Goal: Transaction & Acquisition: Purchase product/service

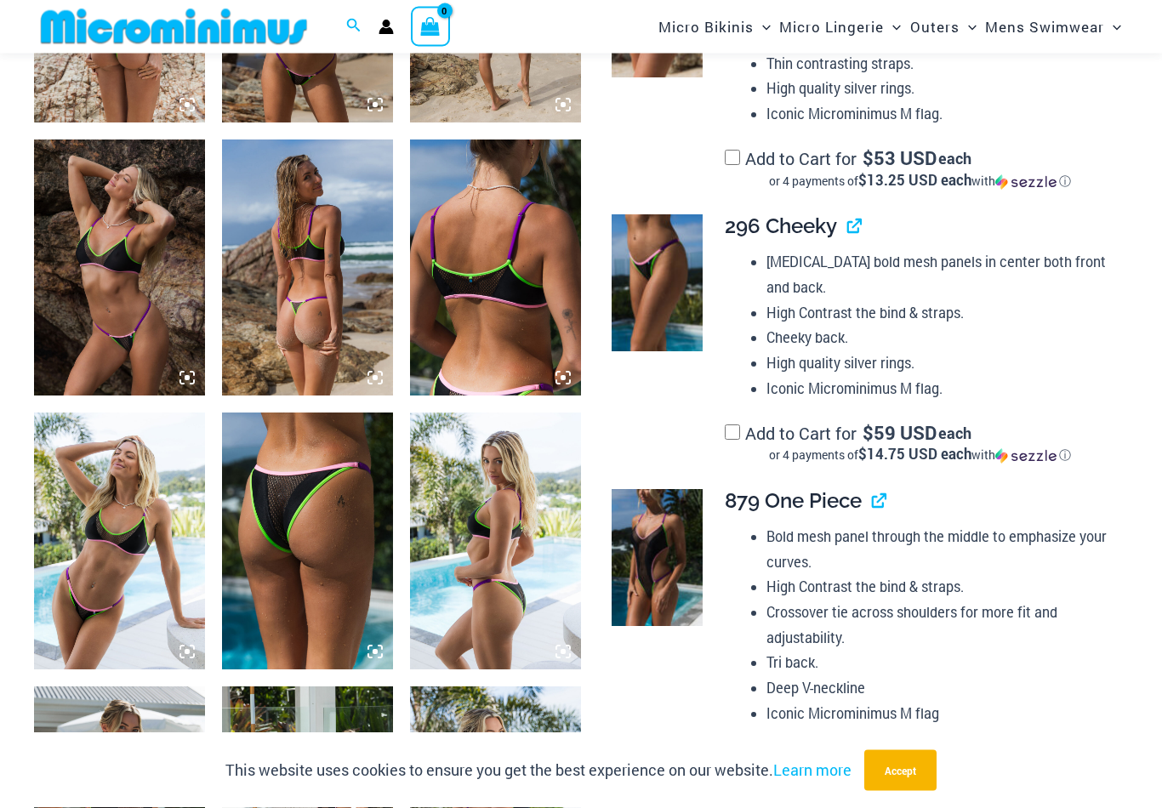
scroll to position [1400, 0]
click at [132, 536] on img at bounding box center [119, 541] width 171 height 256
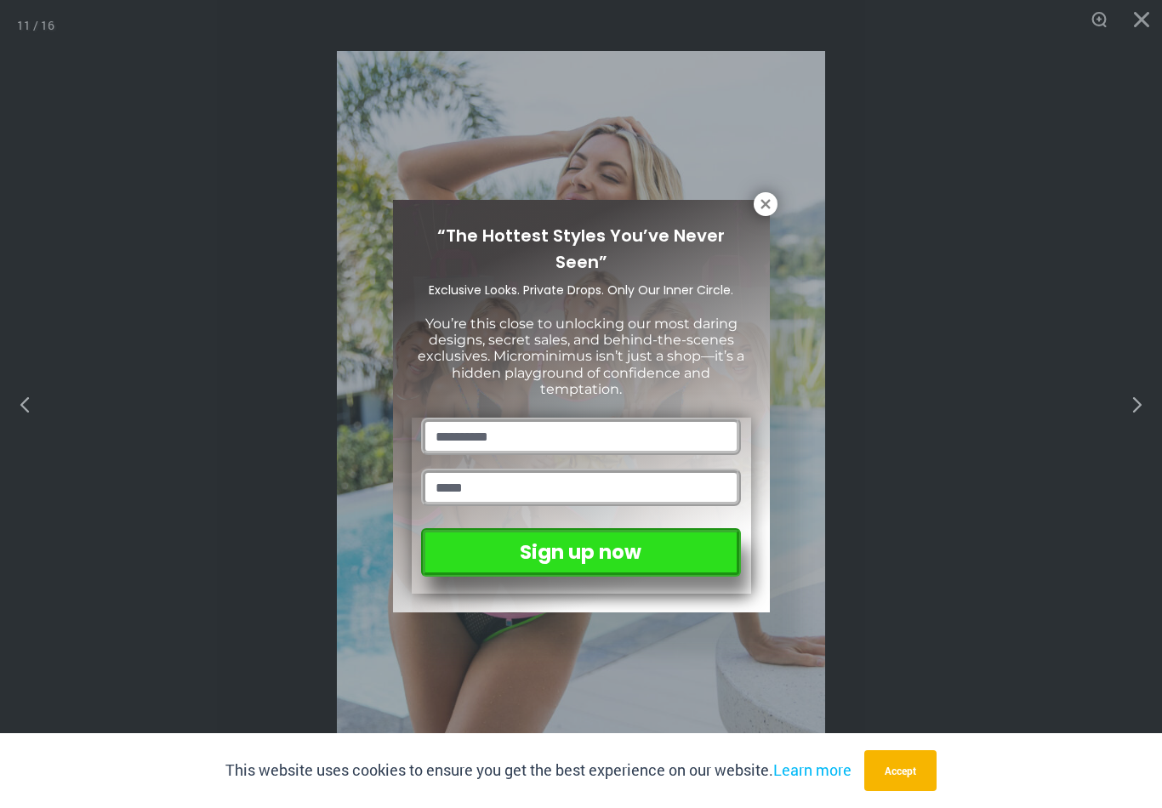
click at [772, 198] on icon at bounding box center [765, 204] width 15 height 15
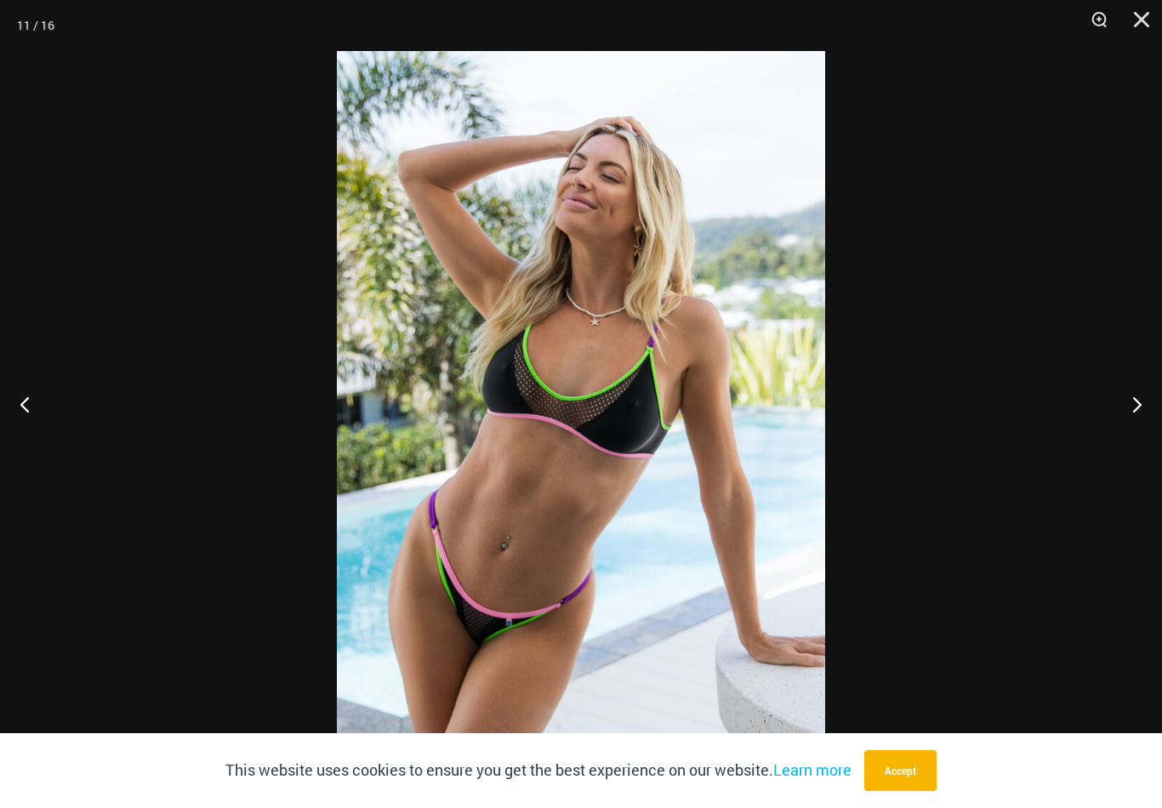
click at [1138, 427] on button "Next" at bounding box center [1130, 404] width 64 height 85
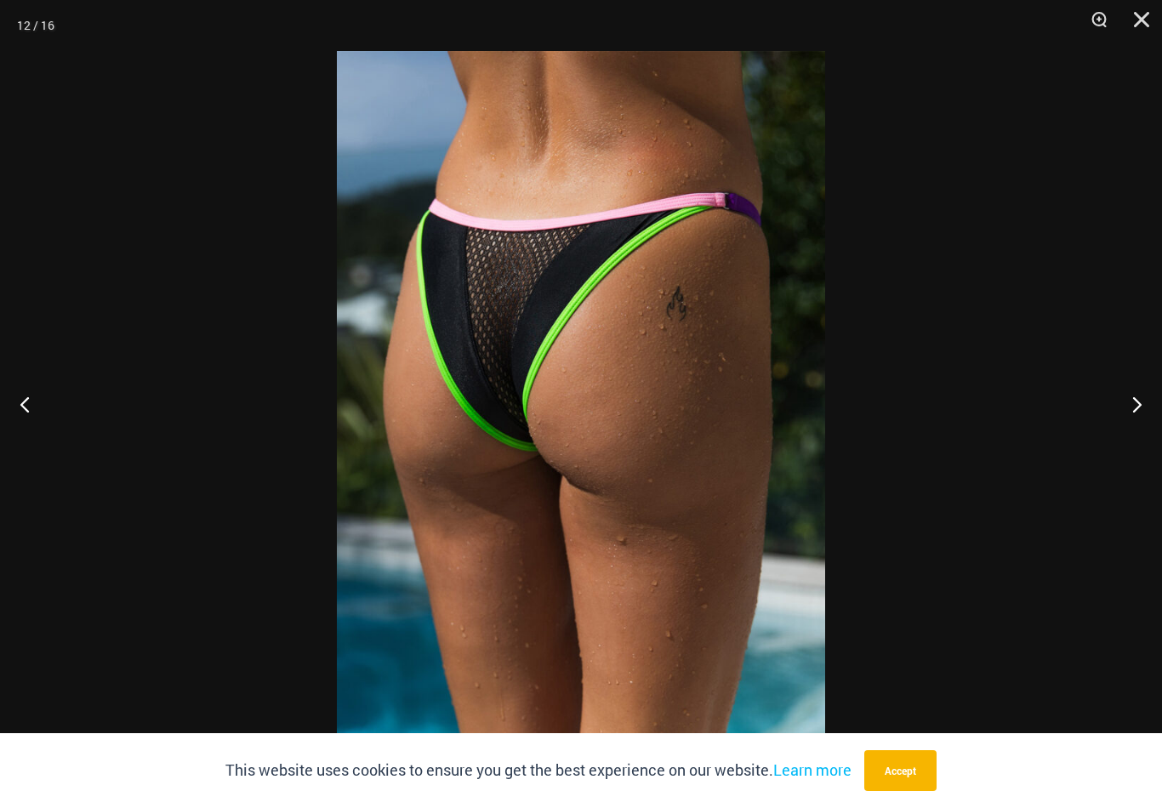
click at [1135, 427] on button "Next" at bounding box center [1130, 404] width 64 height 85
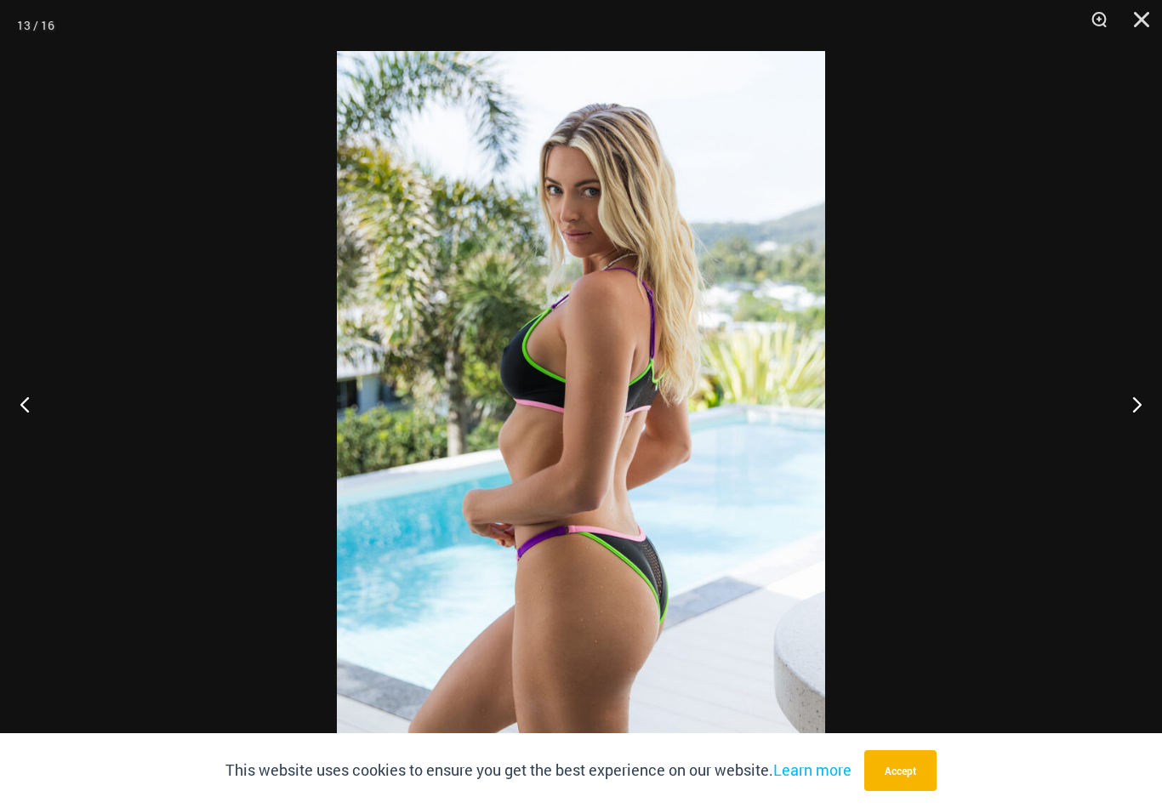
click at [1135, 431] on button "Next" at bounding box center [1130, 404] width 64 height 85
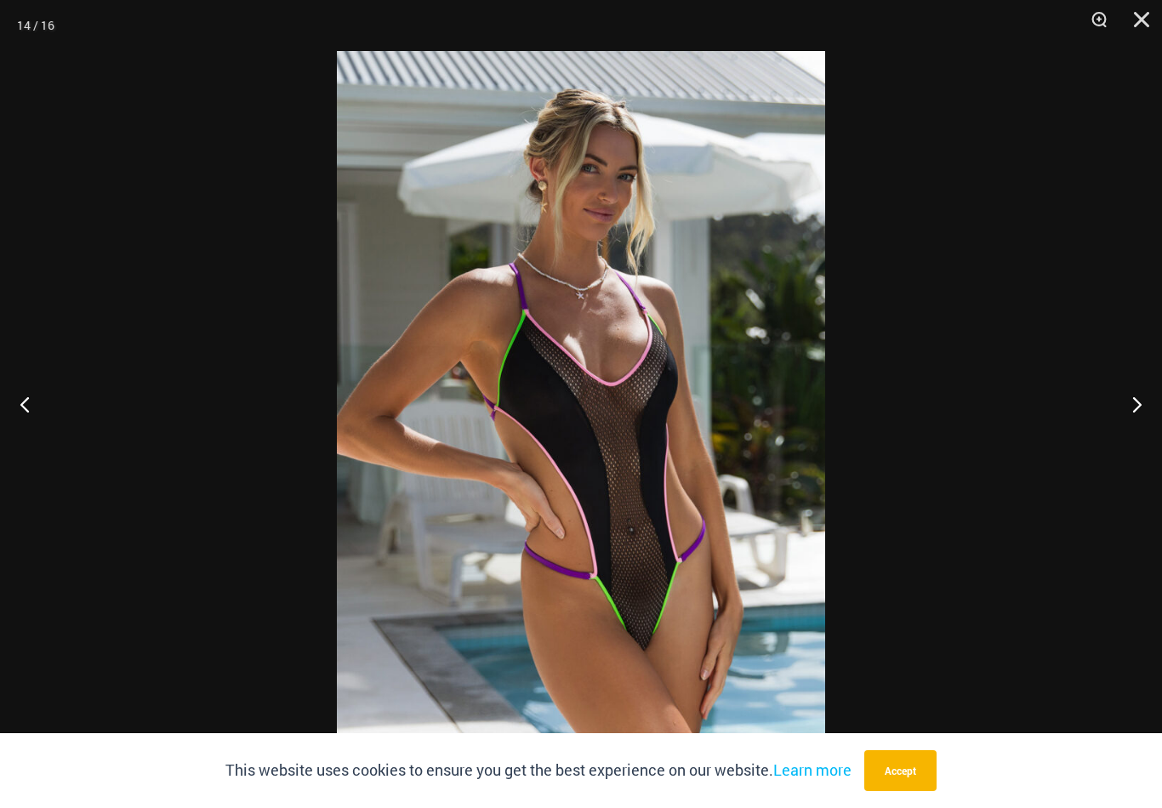
click at [1136, 430] on button "Next" at bounding box center [1130, 404] width 64 height 85
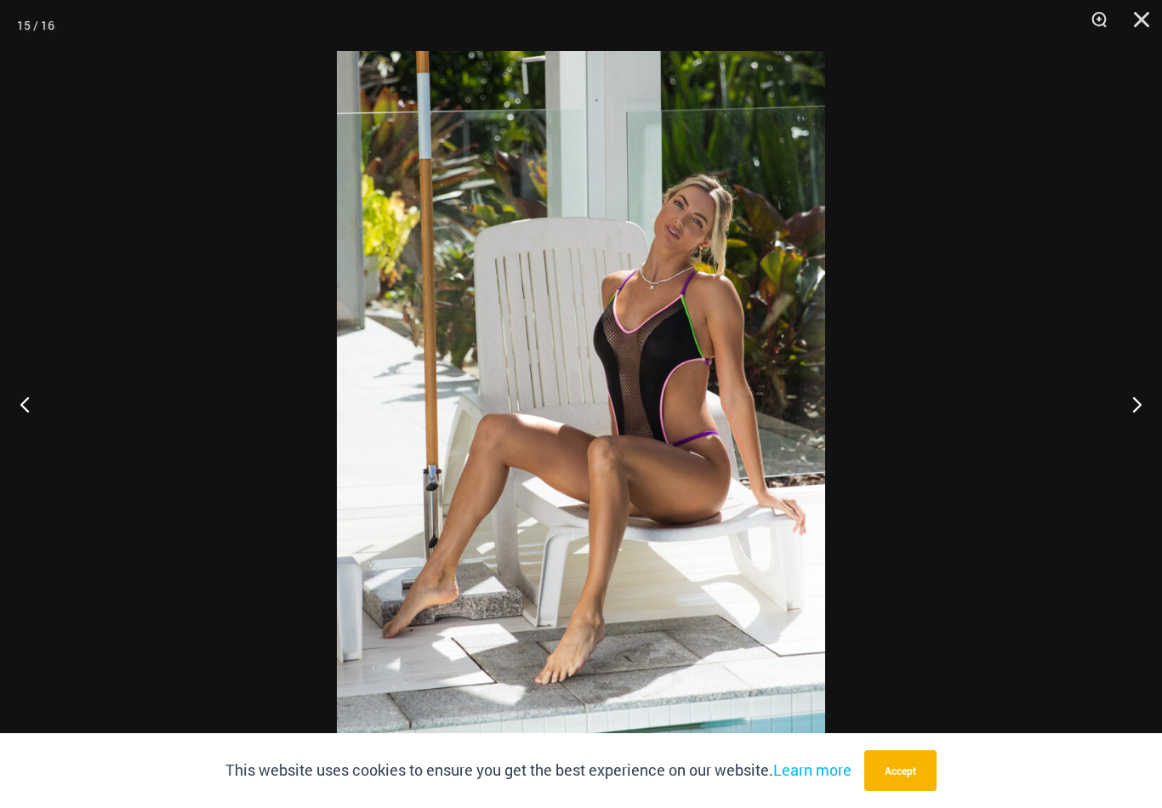
click at [1132, 431] on button "Next" at bounding box center [1130, 404] width 64 height 85
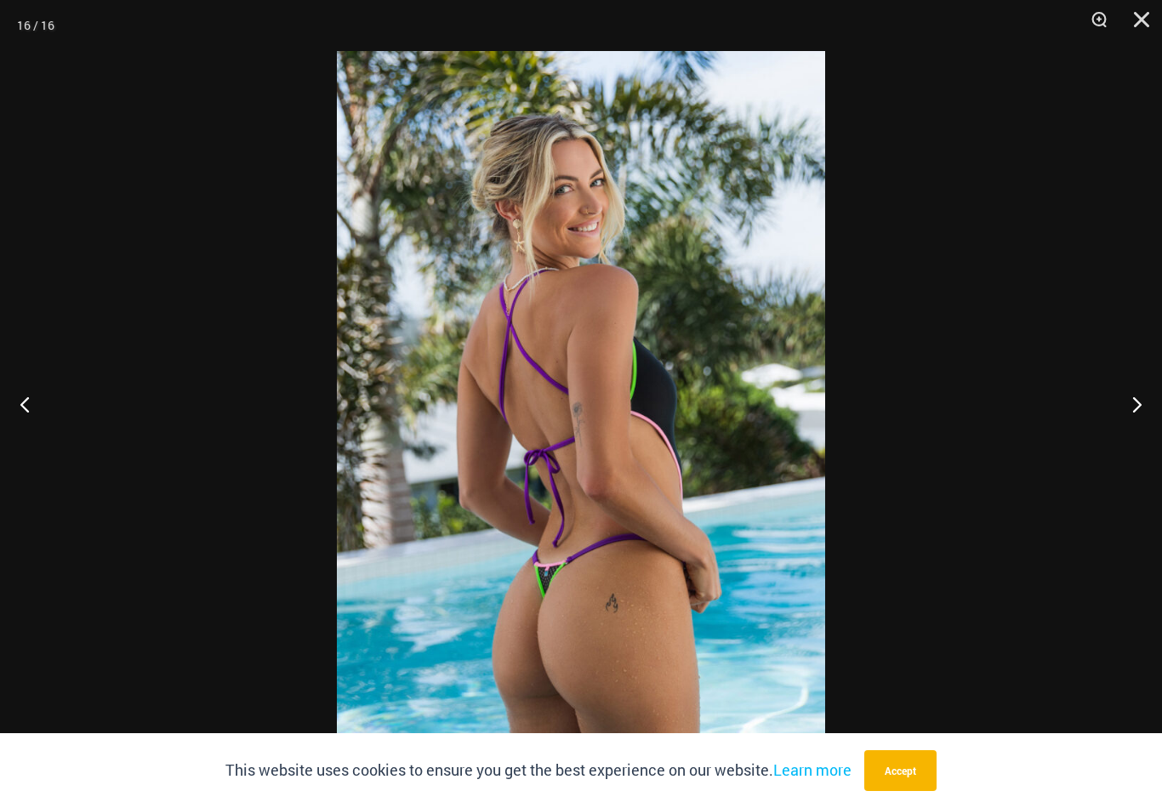
click at [1137, 436] on button "Next" at bounding box center [1130, 404] width 64 height 85
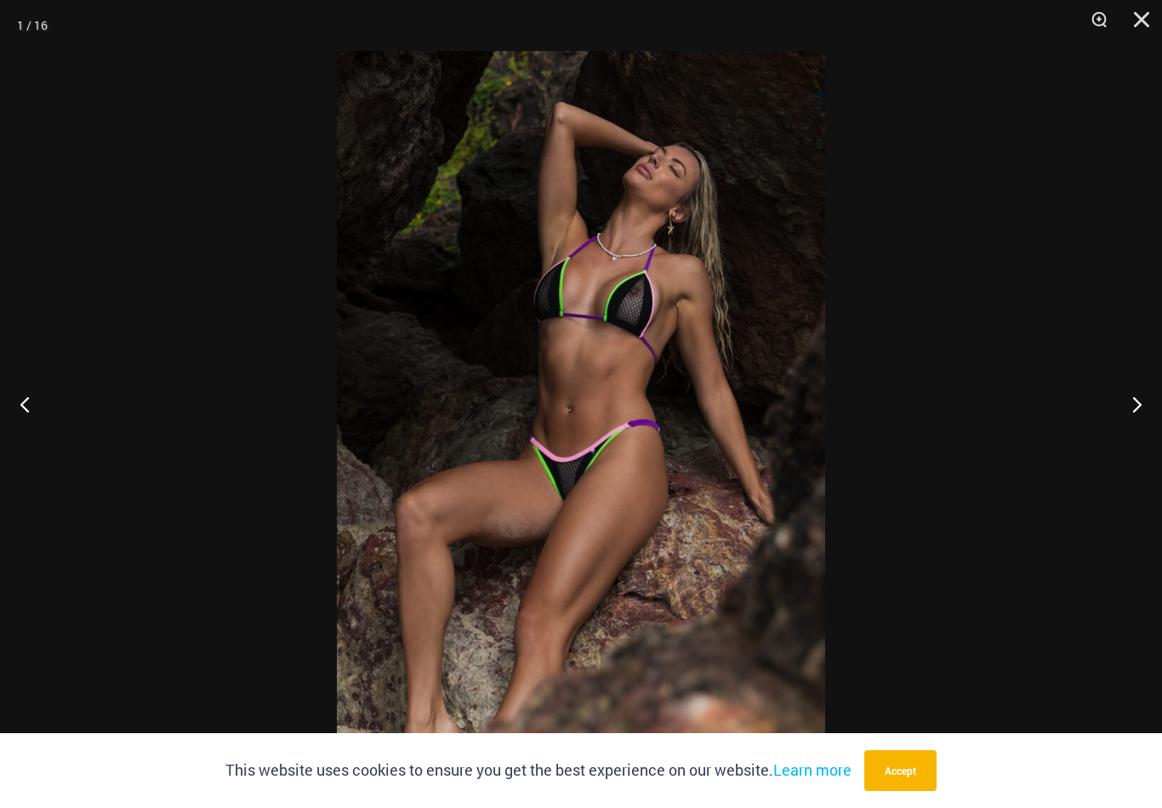
click at [1137, 436] on button "Next" at bounding box center [1130, 404] width 64 height 85
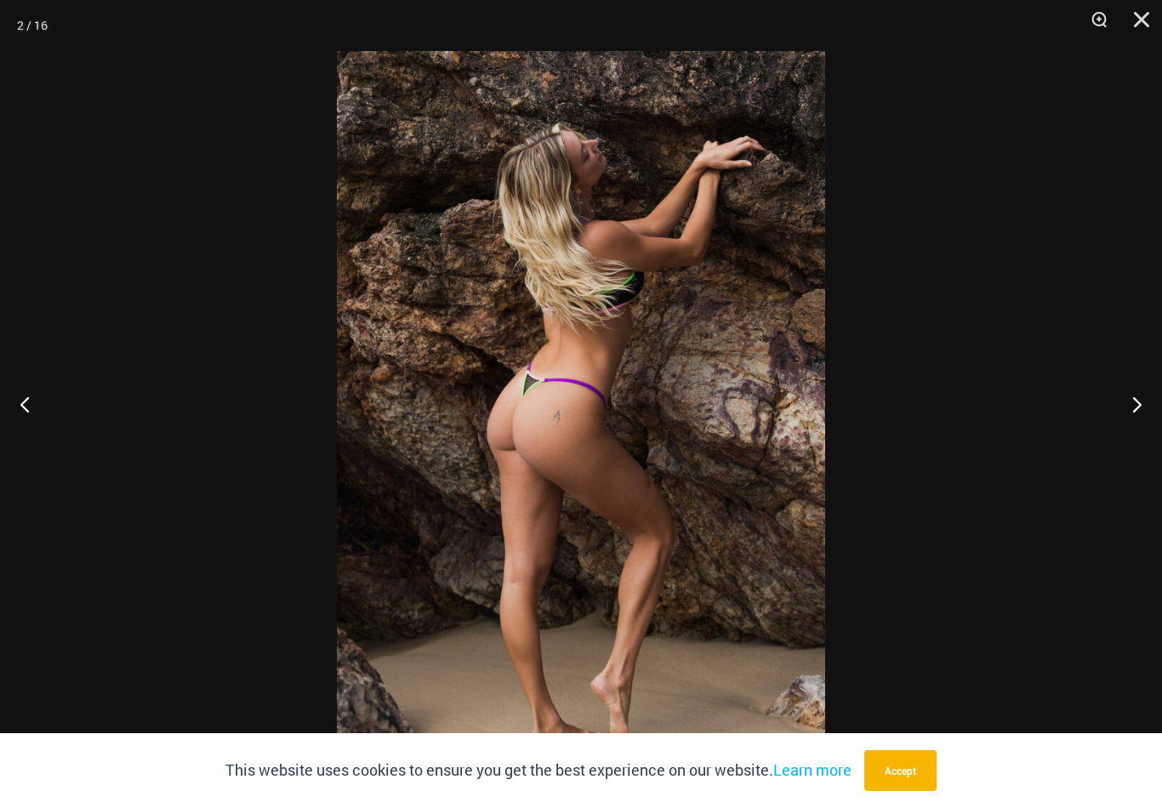
click at [1137, 429] on button "Next" at bounding box center [1130, 404] width 64 height 85
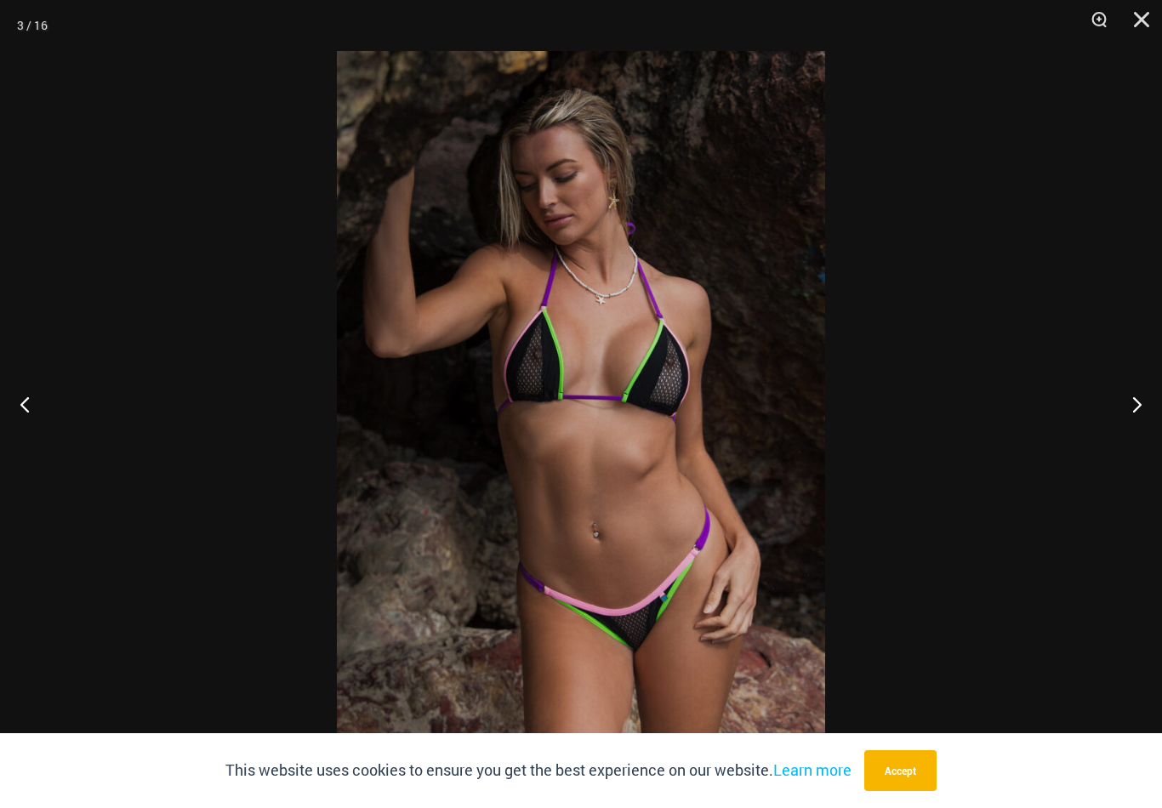
click at [1142, 425] on button "Next" at bounding box center [1130, 404] width 64 height 85
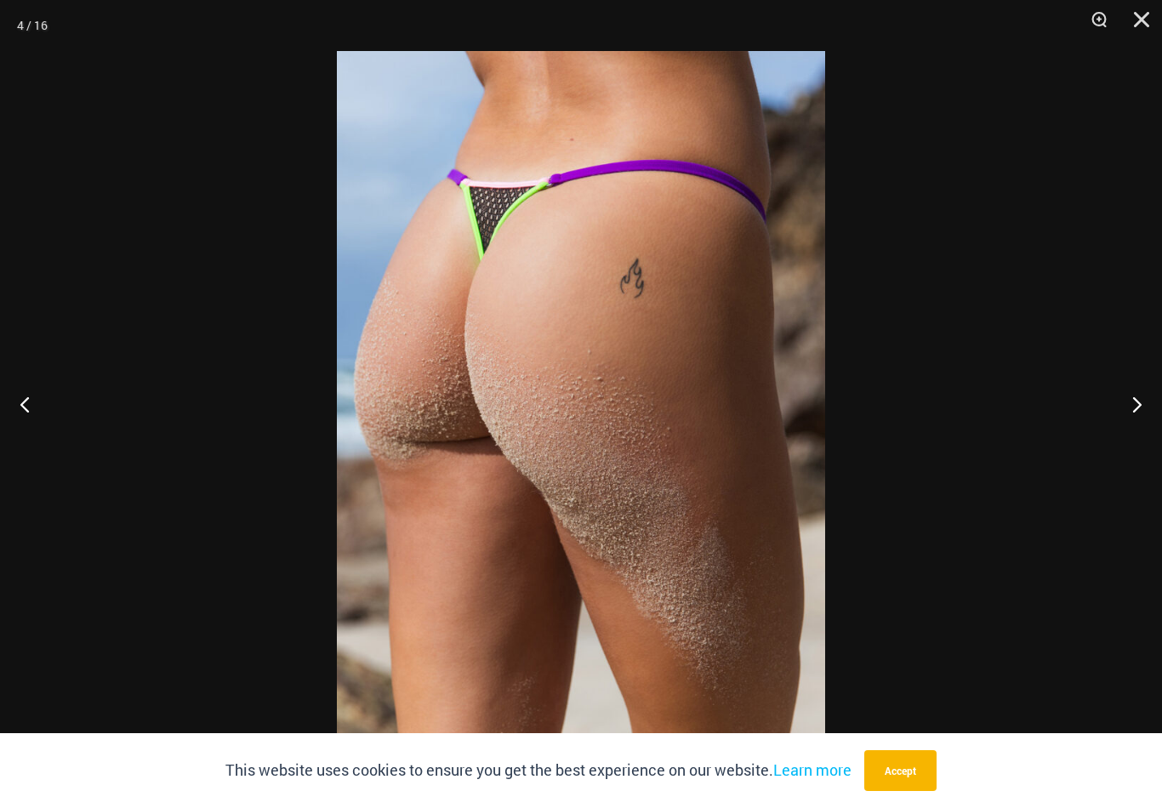
click at [1142, 425] on button "Next" at bounding box center [1130, 404] width 64 height 85
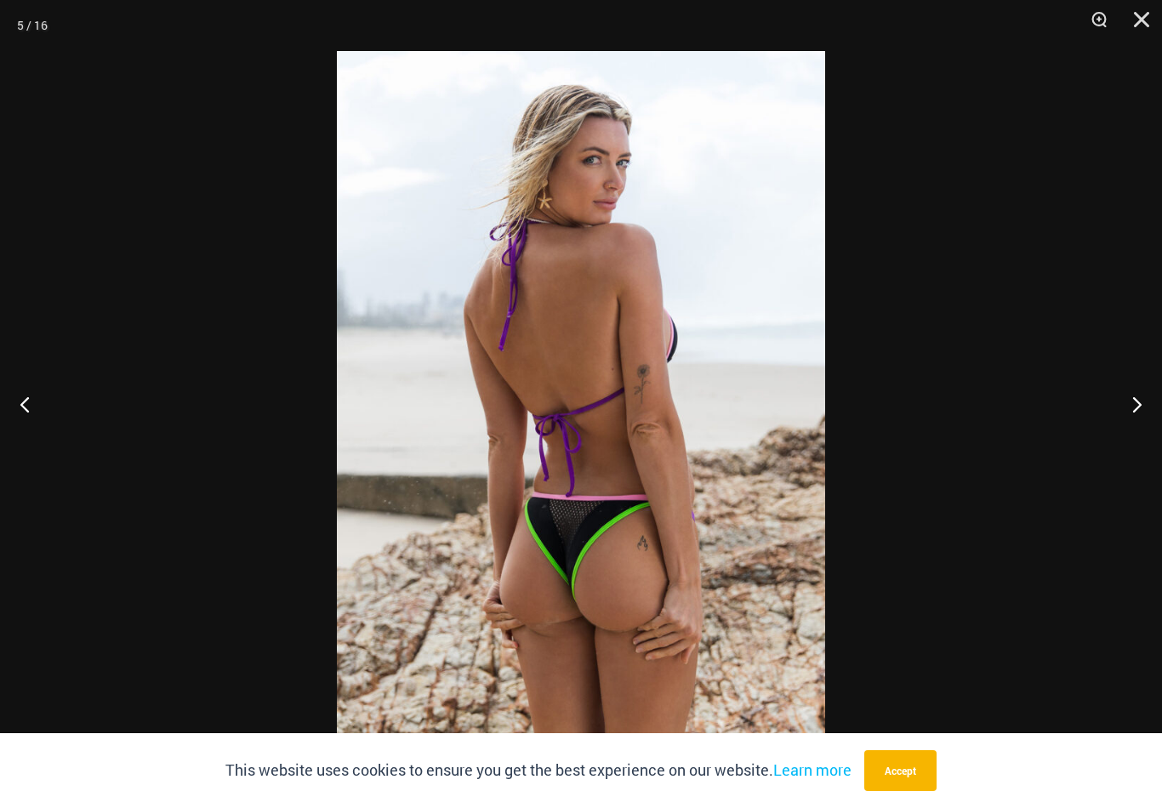
click at [1141, 429] on button "Next" at bounding box center [1130, 404] width 64 height 85
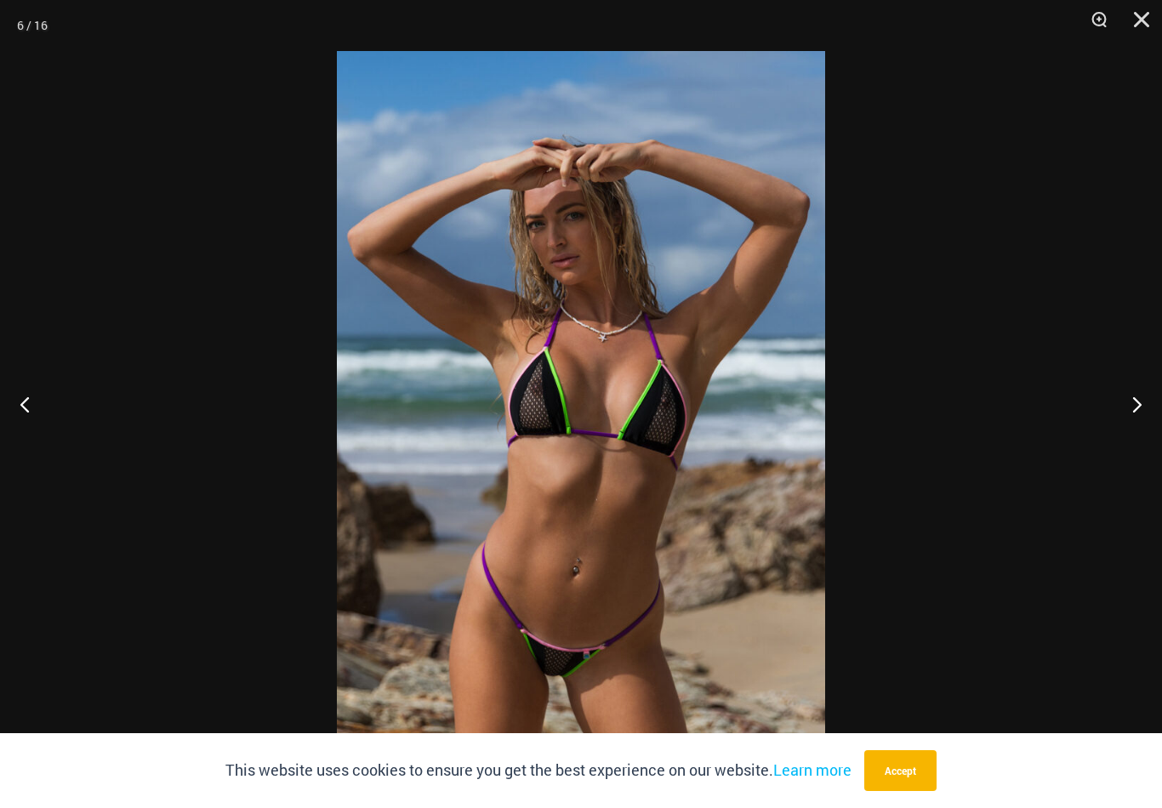
click at [1139, 18] on button "Close" at bounding box center [1135, 25] width 43 height 51
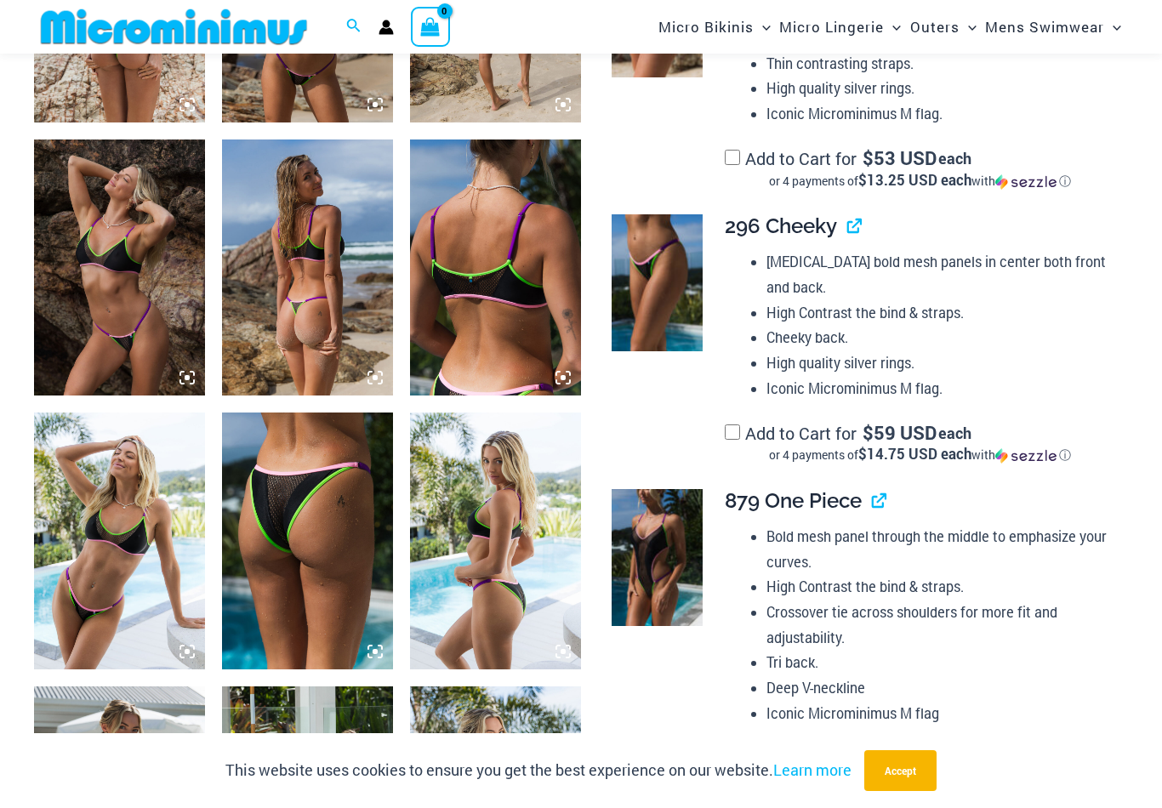
click at [90, 599] on img at bounding box center [119, 541] width 171 height 256
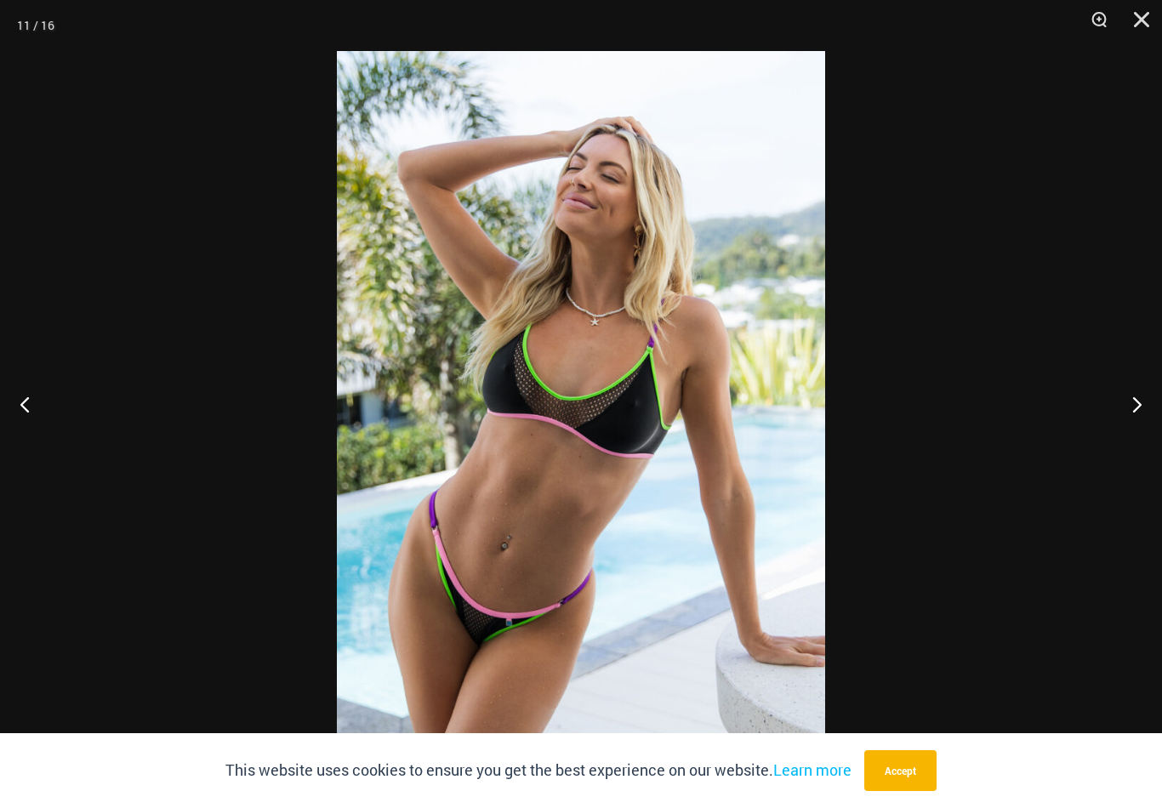
click at [1131, 25] on button "Close" at bounding box center [1135, 25] width 43 height 51
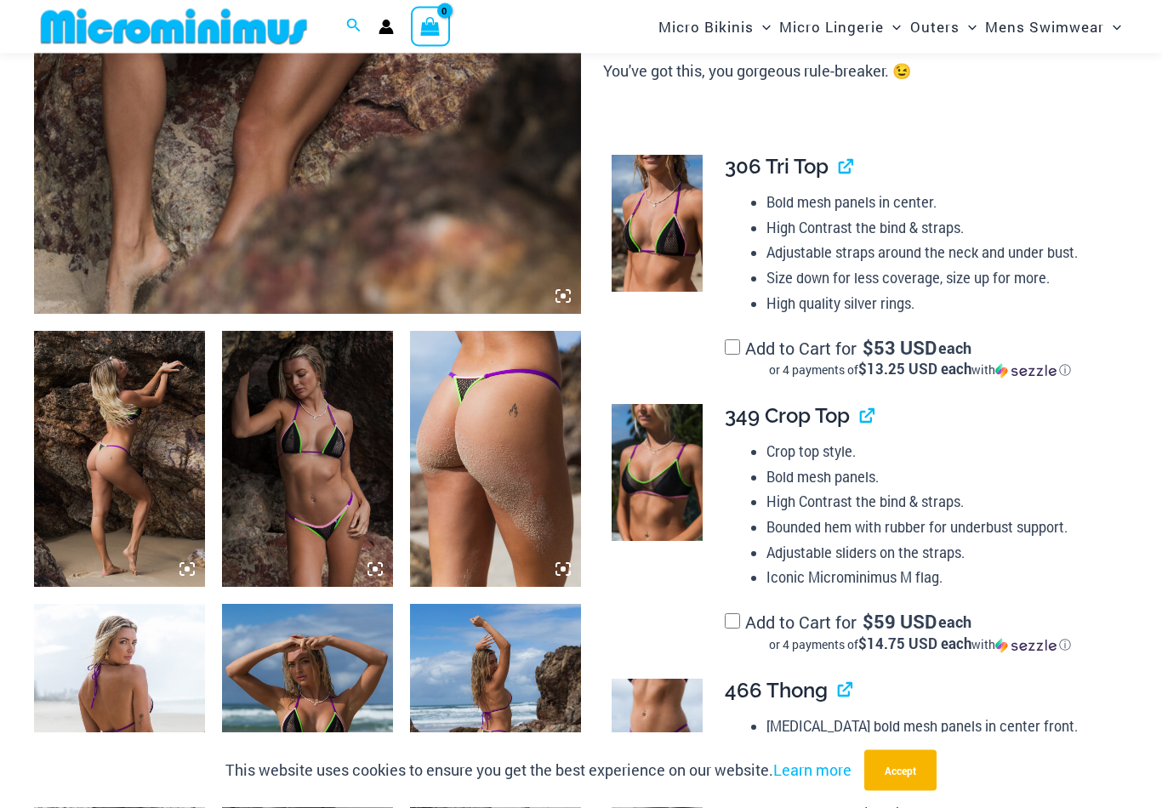
scroll to position [626, 0]
